Goal: Task Accomplishment & Management: Use online tool/utility

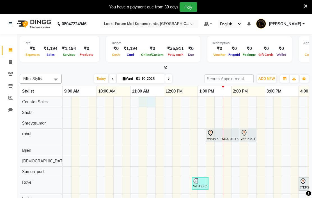
scroll to position [1, 0]
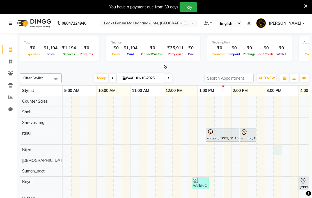
click at [274, 155] on div at bounding box center [277, 150] width 8 height 10
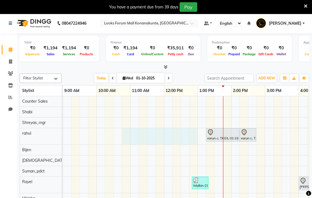
click at [196, 78] on div "Total ₹0 Expenses ₹1,194 Sales ₹1,194 Services ₹0 Products Finance ₹0 Cash ₹1,1…" at bounding box center [164, 116] width 295 height 166
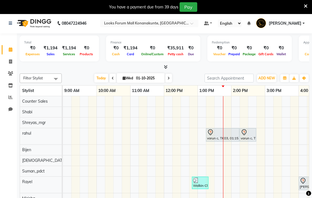
scroll to position [0, 0]
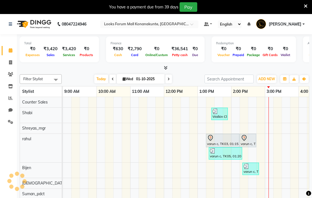
scroll to position [0, 202]
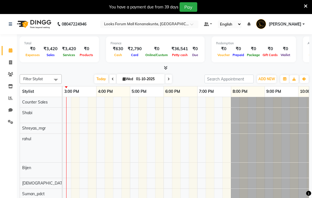
click at [164, 70] on icon at bounding box center [166, 68] width 4 height 4
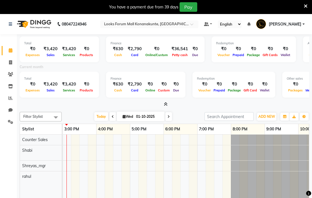
click at [164, 107] on span at bounding box center [164, 104] width 6 height 6
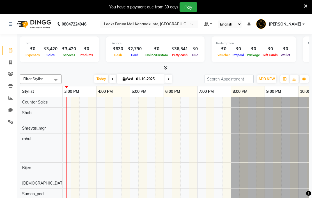
click at [184, 24] on input "text" at bounding box center [143, 25] width 81 height 6
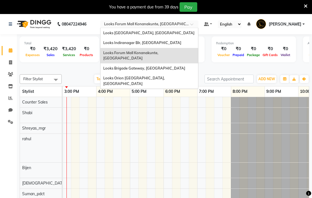
click at [181, 42] on span "Looks Indiranagar Blr, [GEOGRAPHIC_DATA]" at bounding box center [142, 42] width 78 height 4
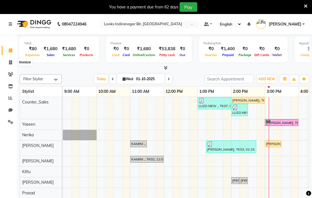
click at [14, 64] on span at bounding box center [11, 62] width 10 height 6
select select "service"
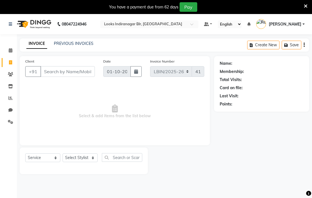
click at [83, 46] on link "PREVIOUS INVOICES" at bounding box center [74, 43] width 40 height 5
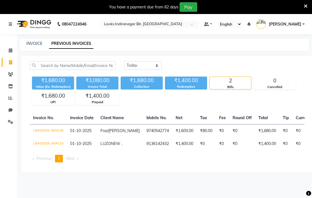
click at [32, 46] on link "INVOICE" at bounding box center [34, 43] width 16 height 5
select select "service"
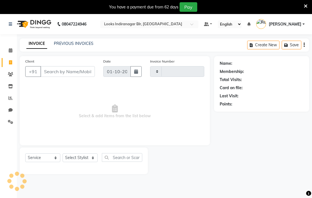
type input "4127"
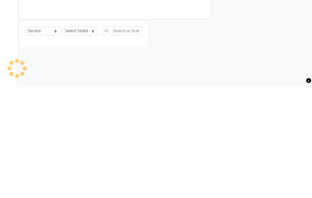
select select "8708"
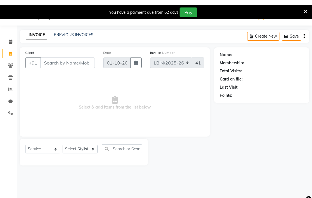
scroll to position [0, 0]
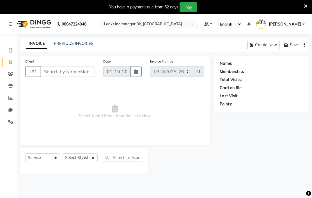
click at [13, 50] on span at bounding box center [11, 50] width 10 height 6
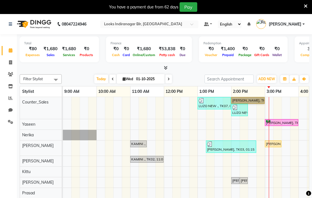
click at [284, 126] on link "[PERSON_NAME], TK01, 03:00 PM-04:00 PM, Artistic Director Cut(F)" at bounding box center [281, 122] width 33 height 7
